Goal: Feedback & Contribution: Submit feedback/report problem

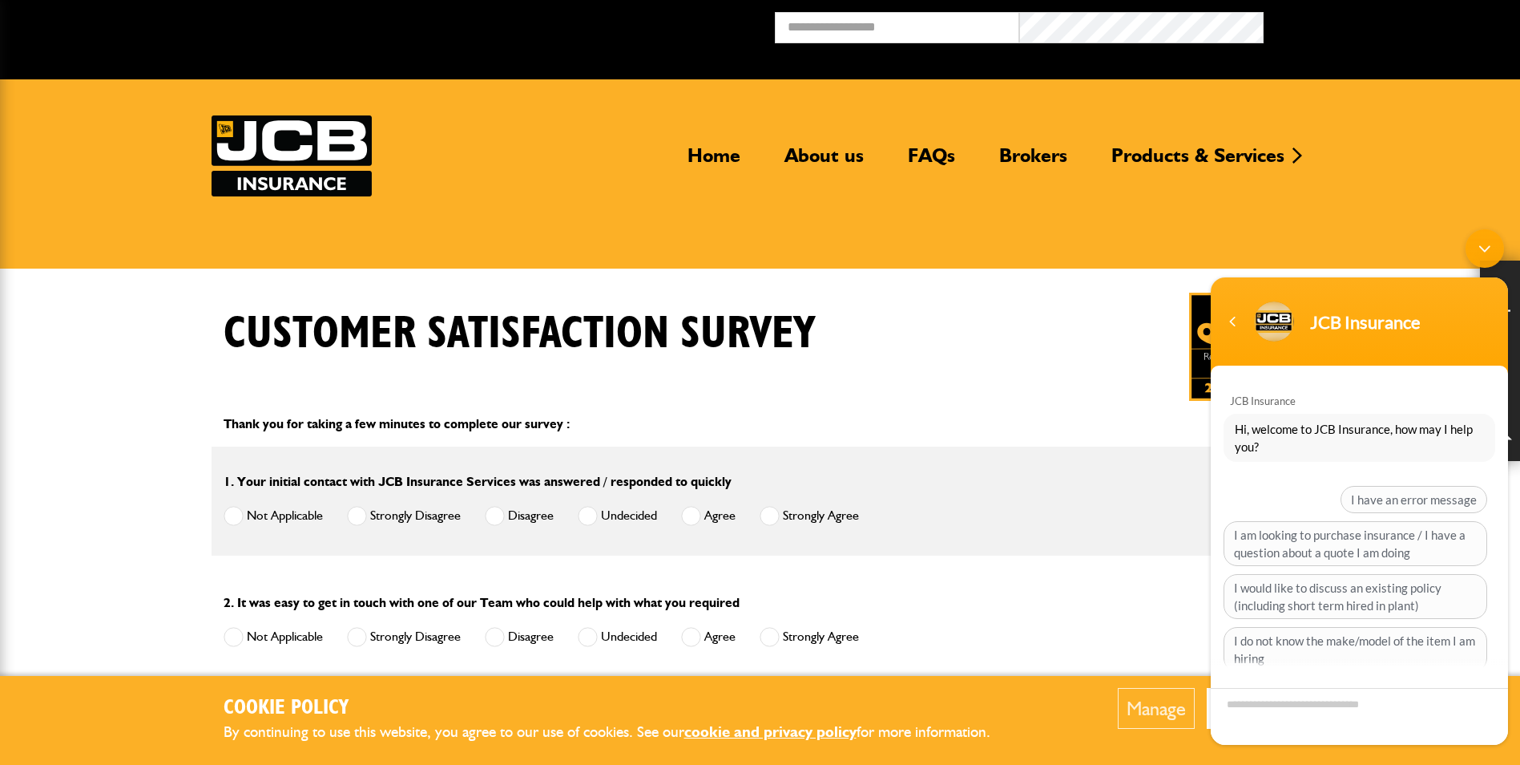
scroll to position [107, 0]
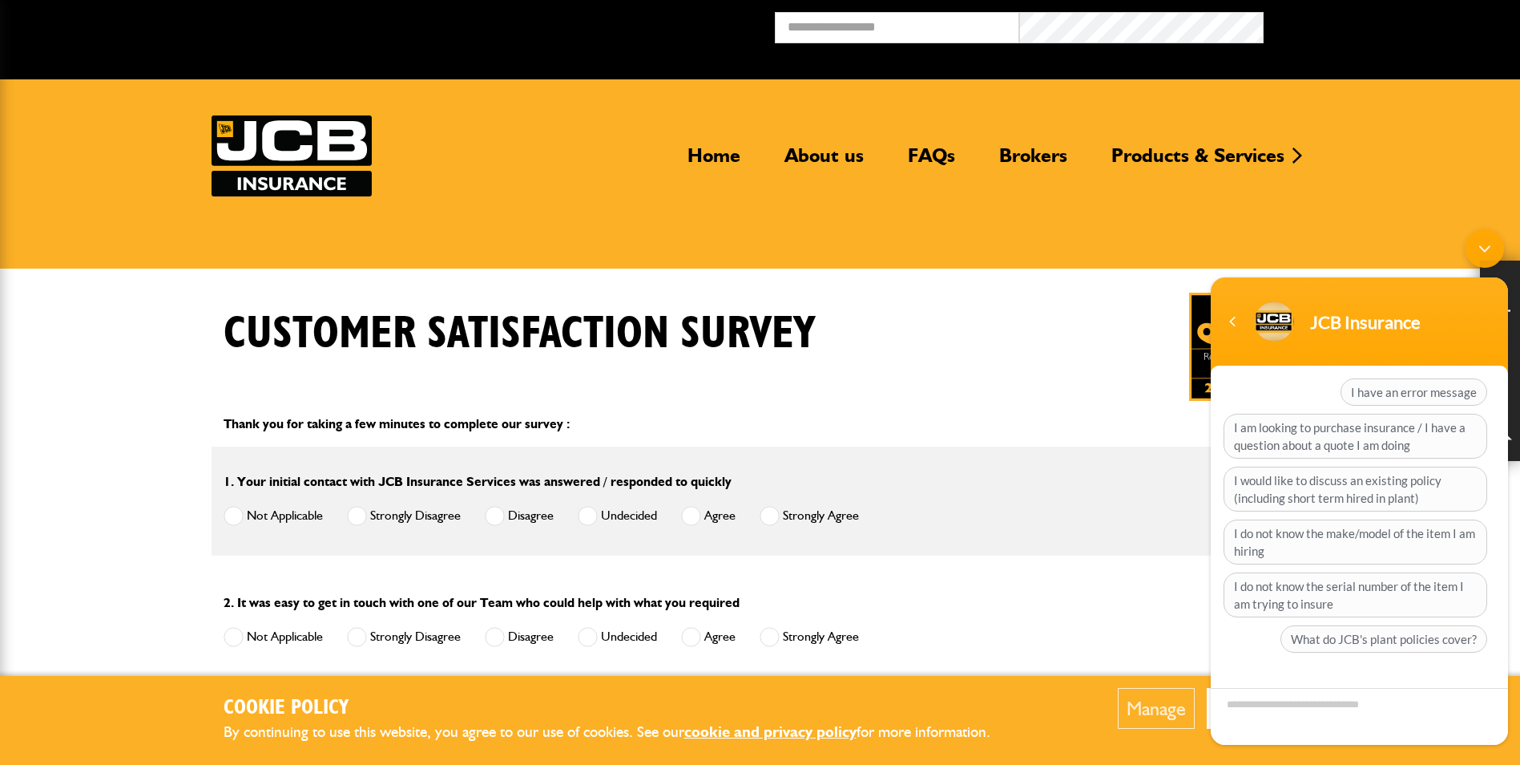
click at [1496, 241] on div "Minimize live chat window" at bounding box center [1485, 248] width 38 height 38
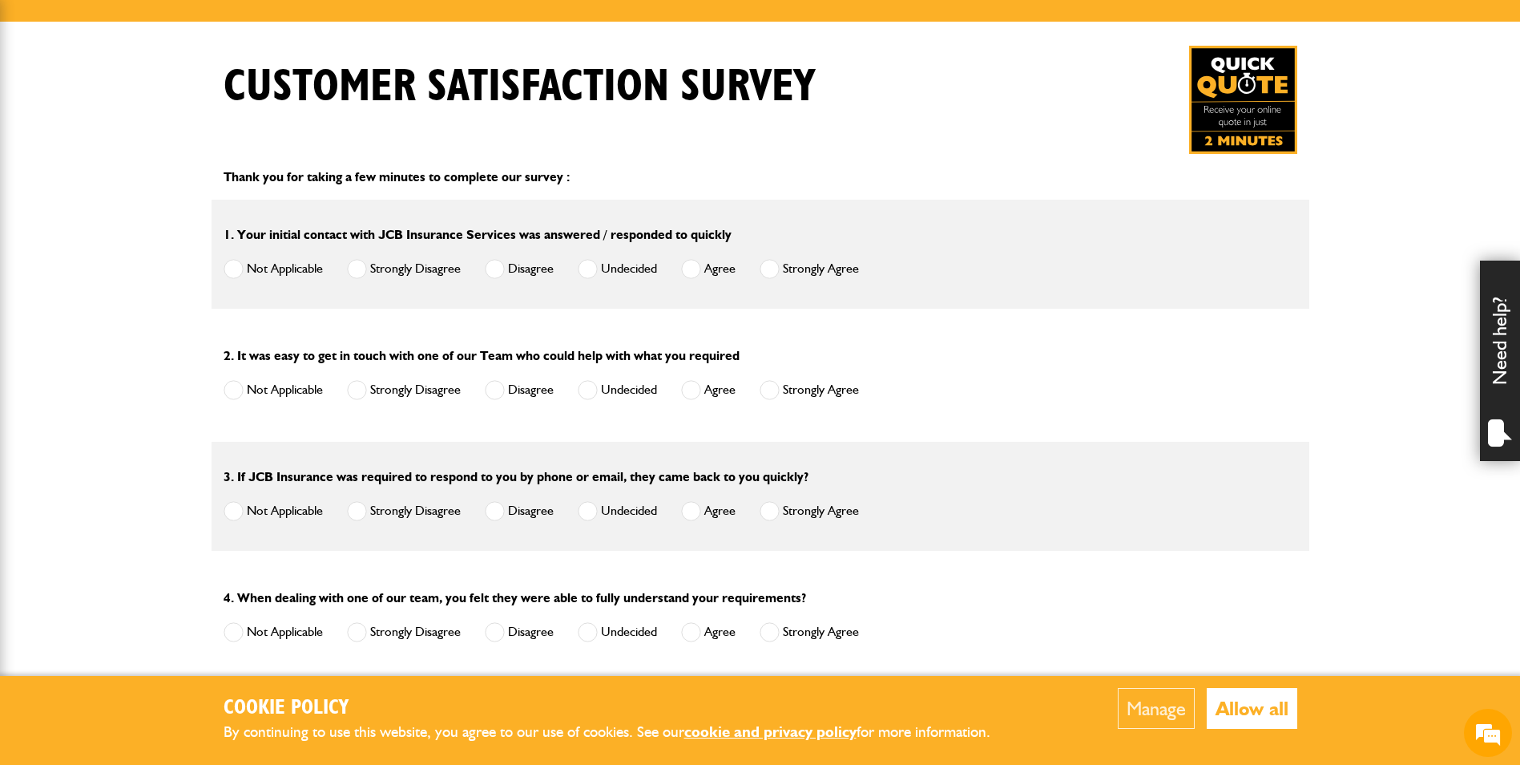
scroll to position [401, 0]
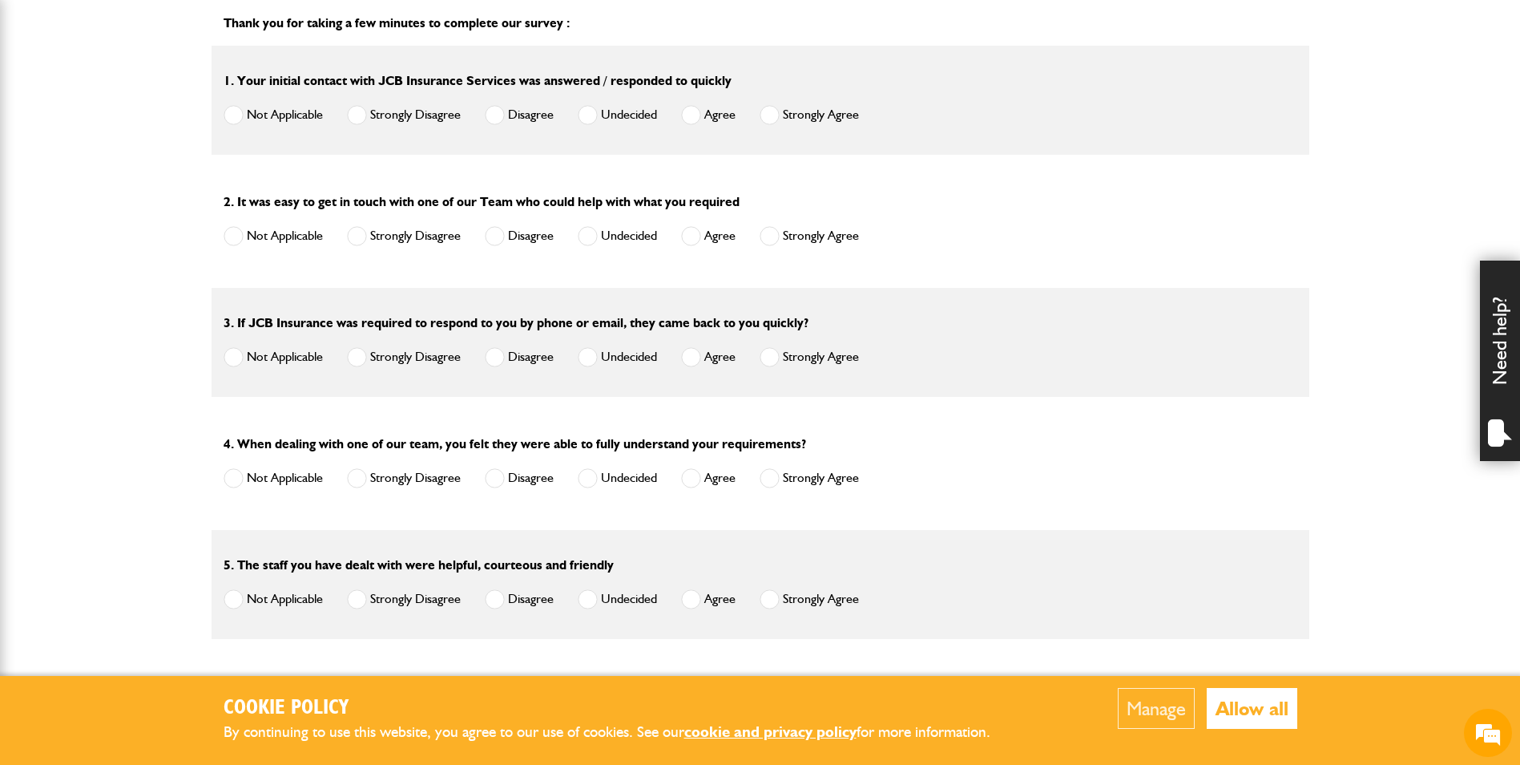
click at [1261, 696] on button "Allow all" at bounding box center [1252, 708] width 91 height 41
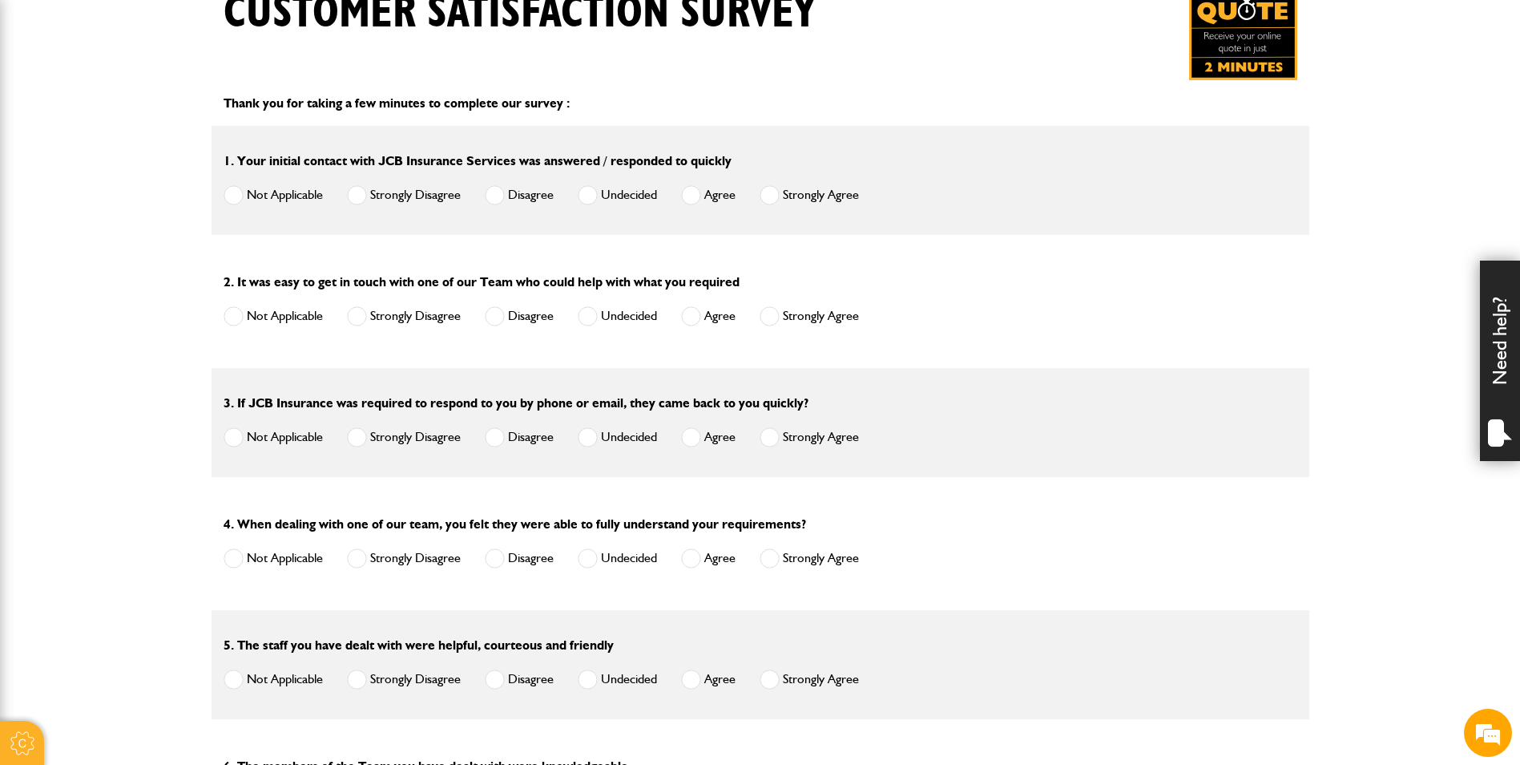
scroll to position [0, 0]
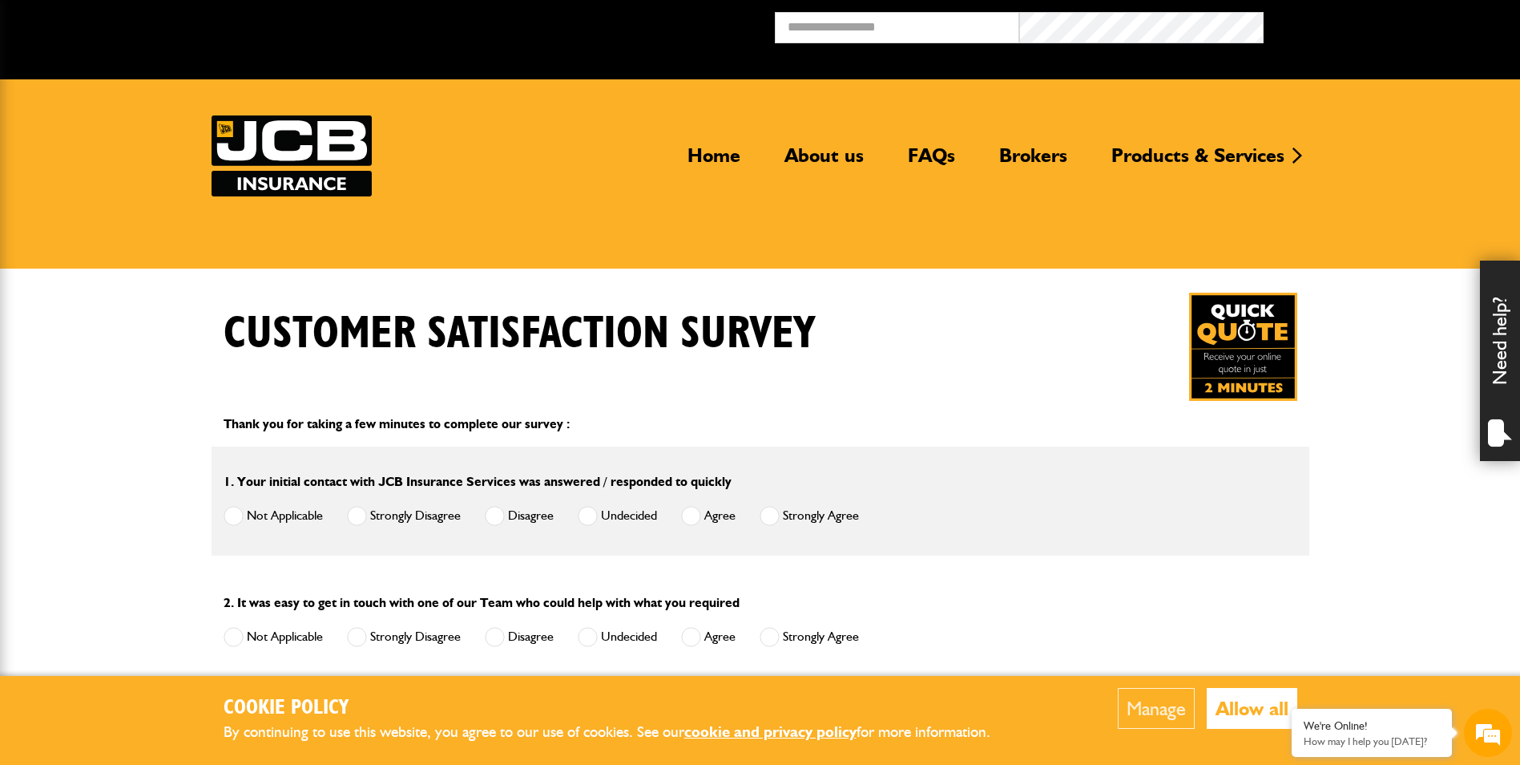
click at [1223, 710] on button "Allow all" at bounding box center [1252, 708] width 91 height 41
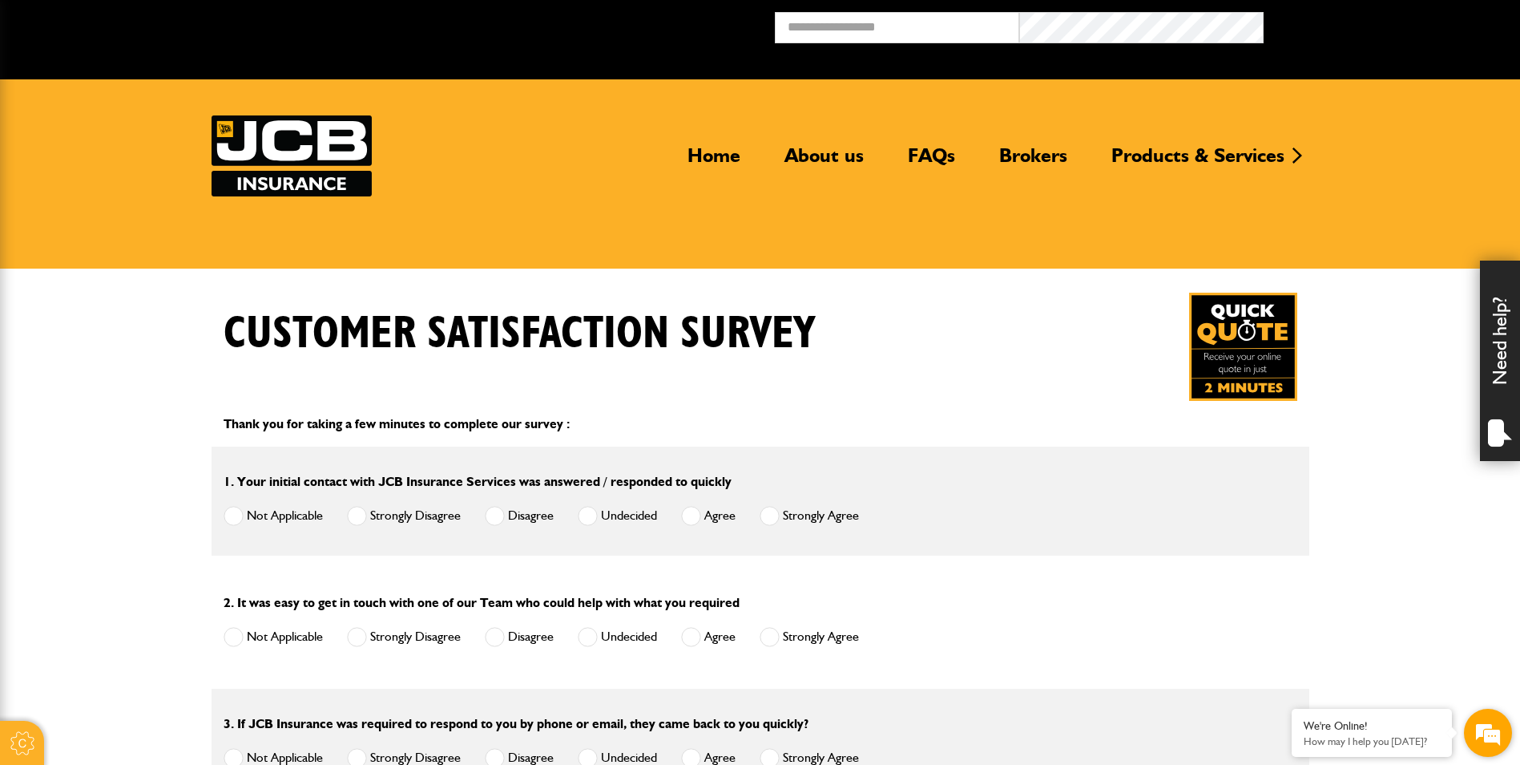
click at [1473, 721] on em at bounding box center [1488, 732] width 43 height 43
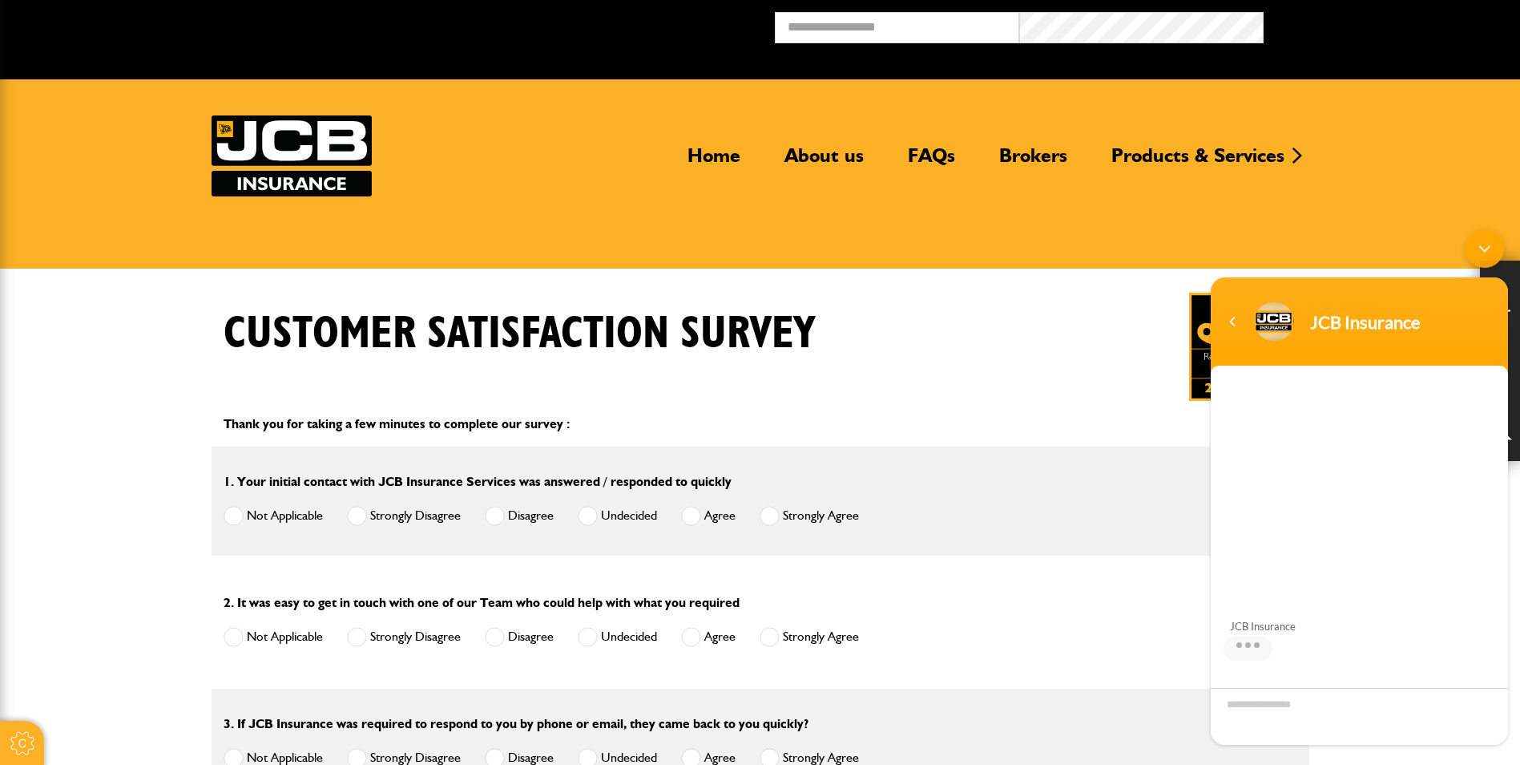
scroll to position [107, 0]
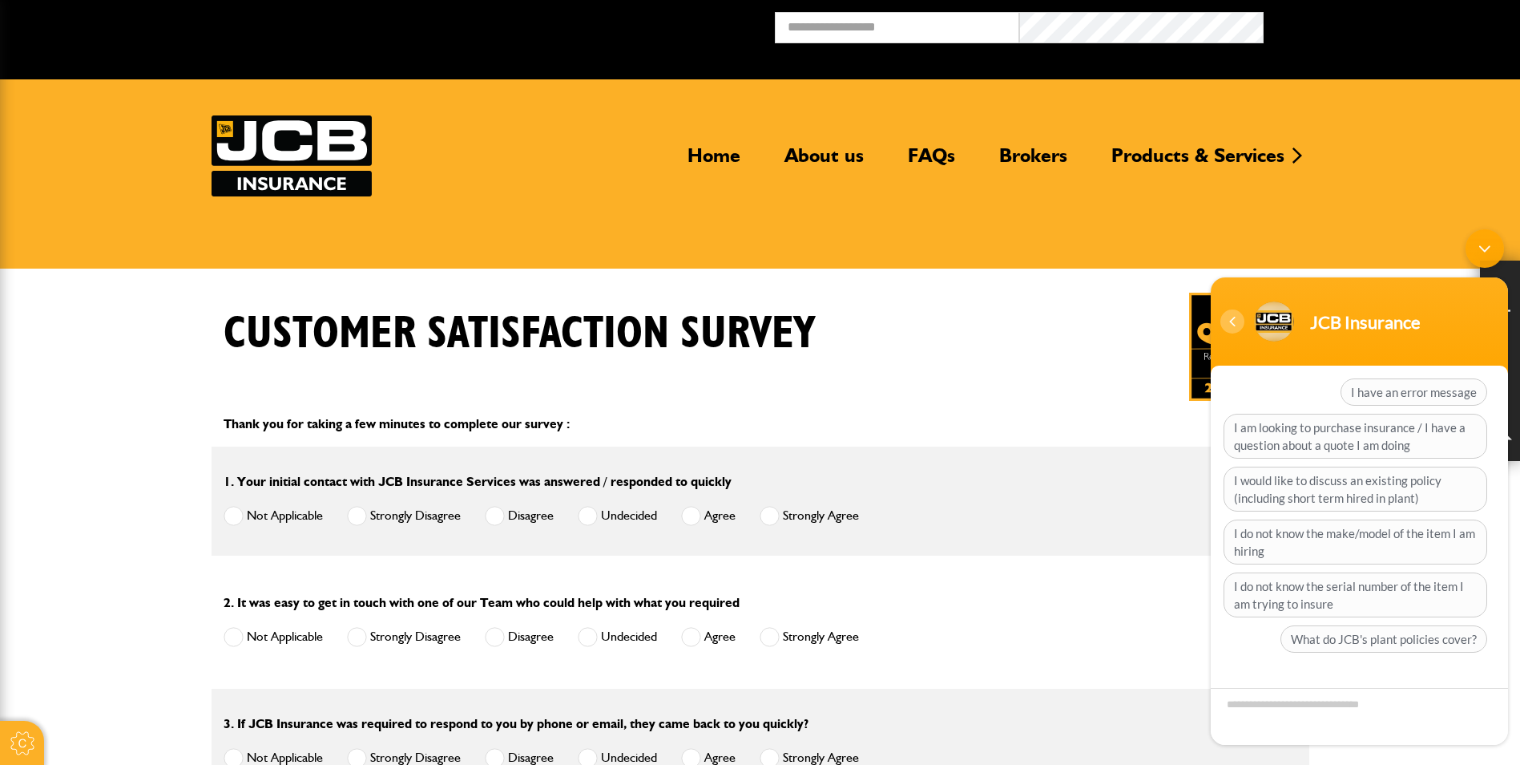
click at [1238, 317] on div "Navigation go back" at bounding box center [1233, 321] width 24 height 24
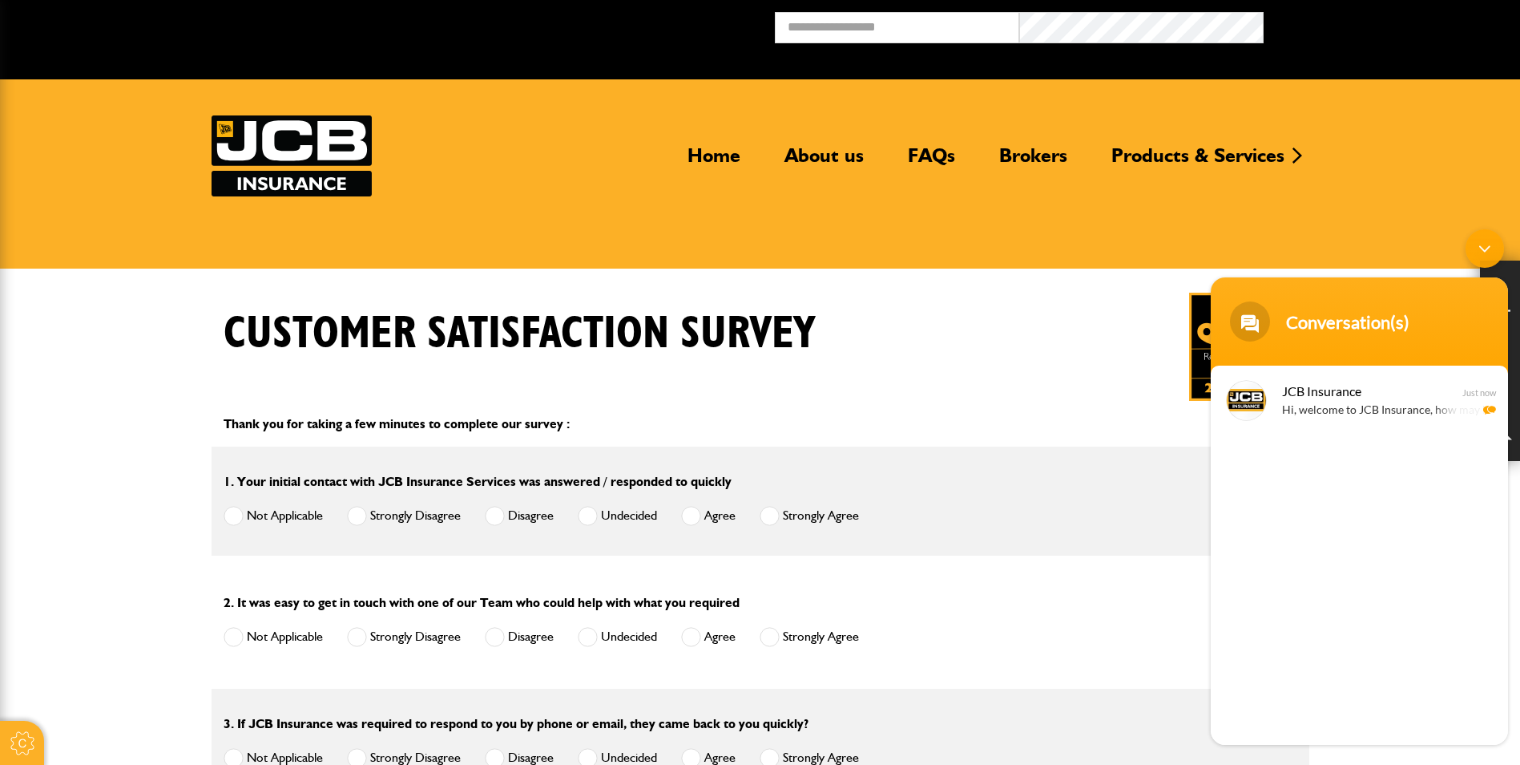
drag, startPoint x: 1479, startPoint y: 249, endPoint x: 1479, endPoint y: 239, distance: 10.4
click at [1479, 252] on div "Minimize live chat window" at bounding box center [1485, 248] width 38 height 38
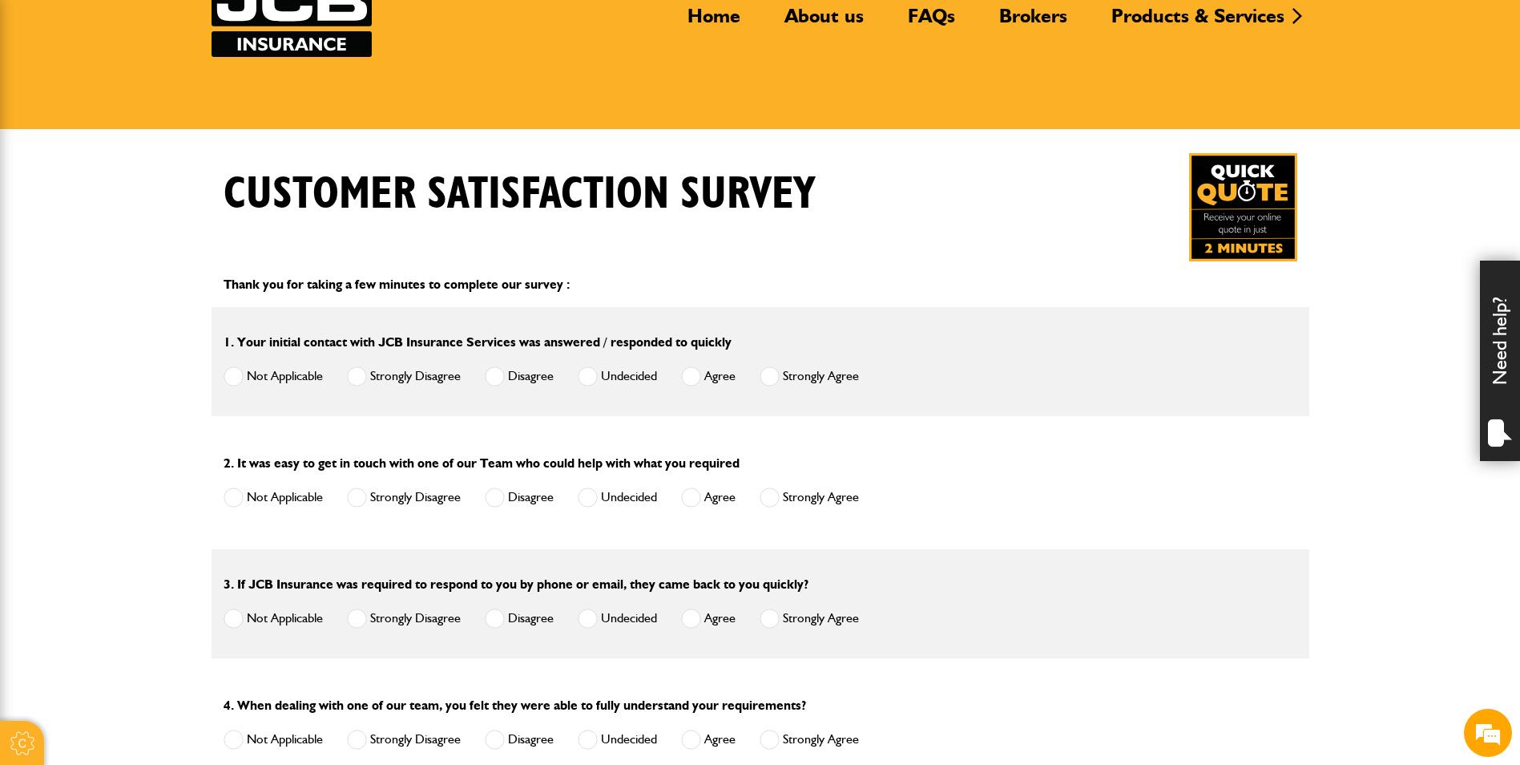
scroll to position [160, 0]
